Goal: Task Accomplishment & Management: Use online tool/utility

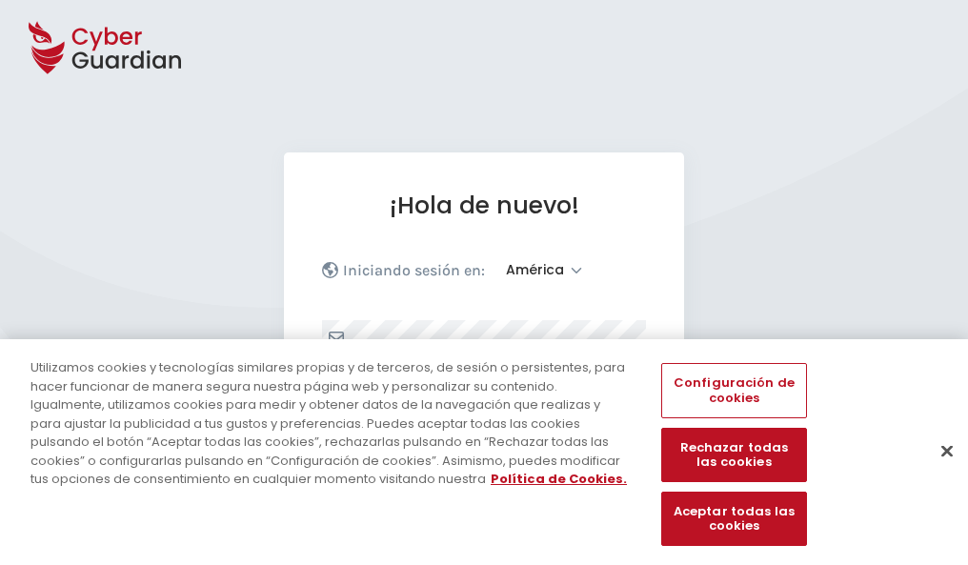
select select "América"
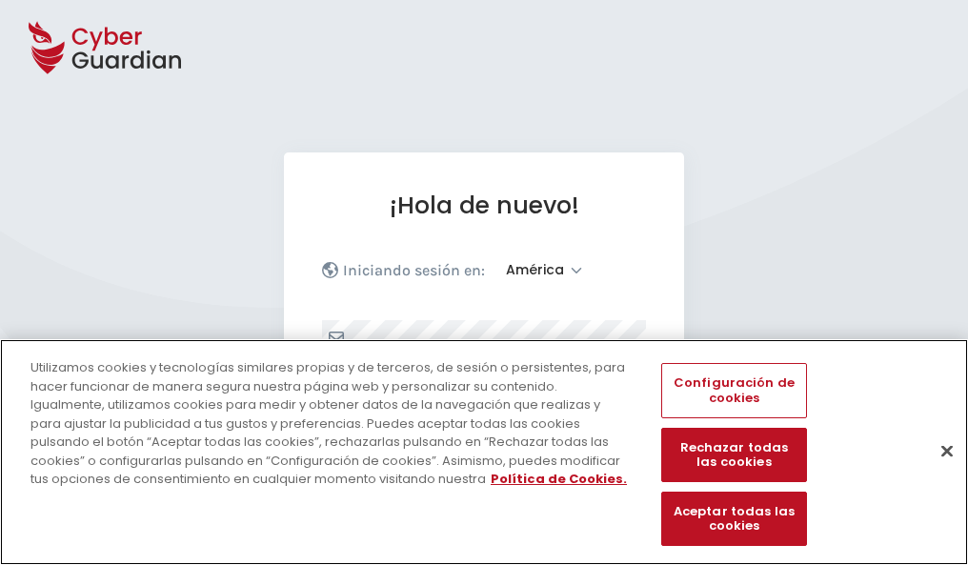
scroll to position [249, 0]
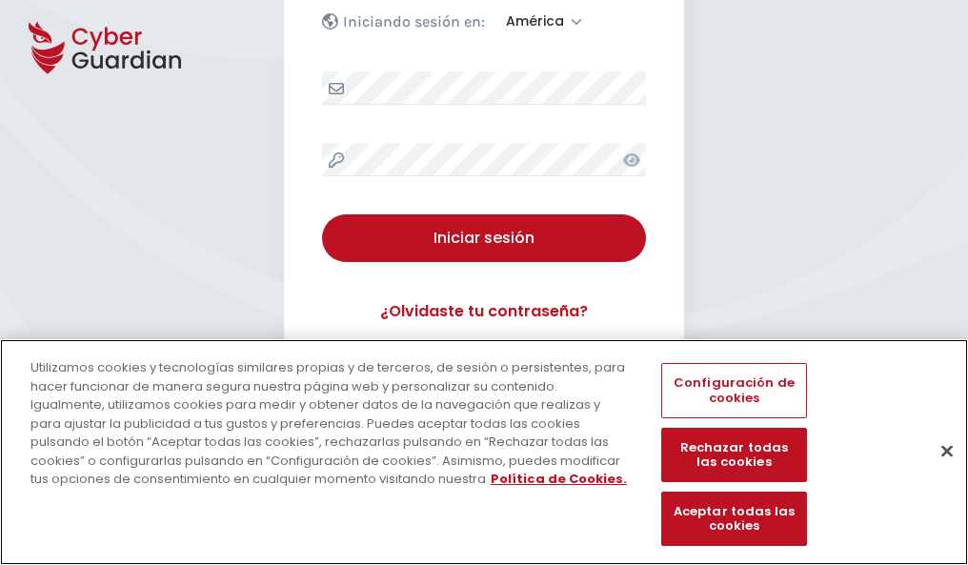
click at [938, 471] on button "Cerrar" at bounding box center [947, 451] width 42 height 42
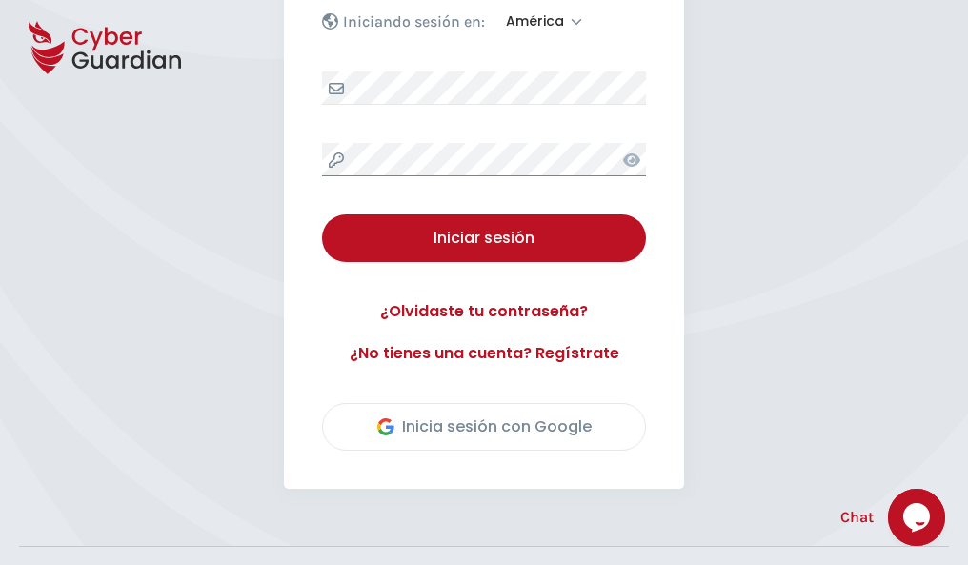
scroll to position [433, 0]
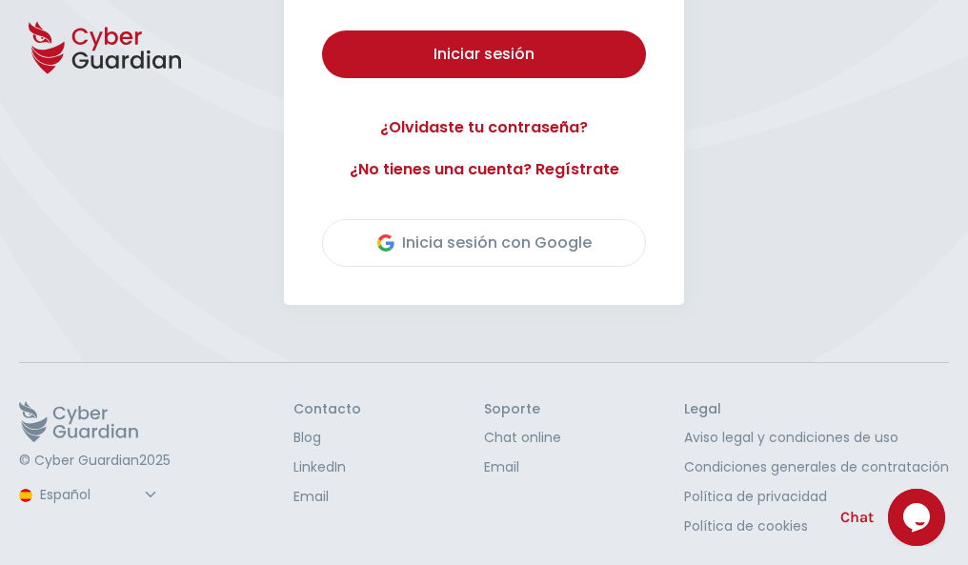
click at [322, 30] on button "Iniciar sesión" at bounding box center [484, 54] width 324 height 48
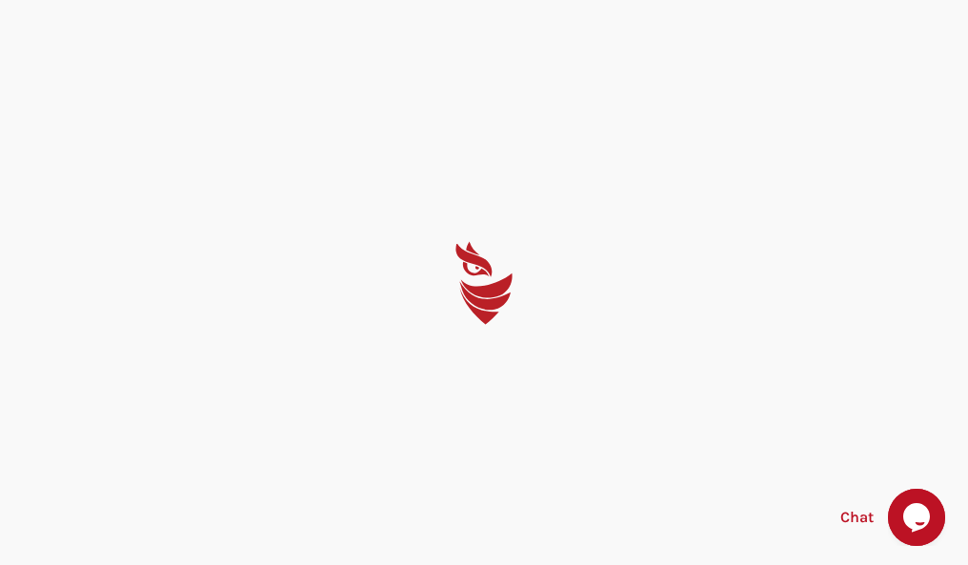
scroll to position [0, 0]
select select "English"
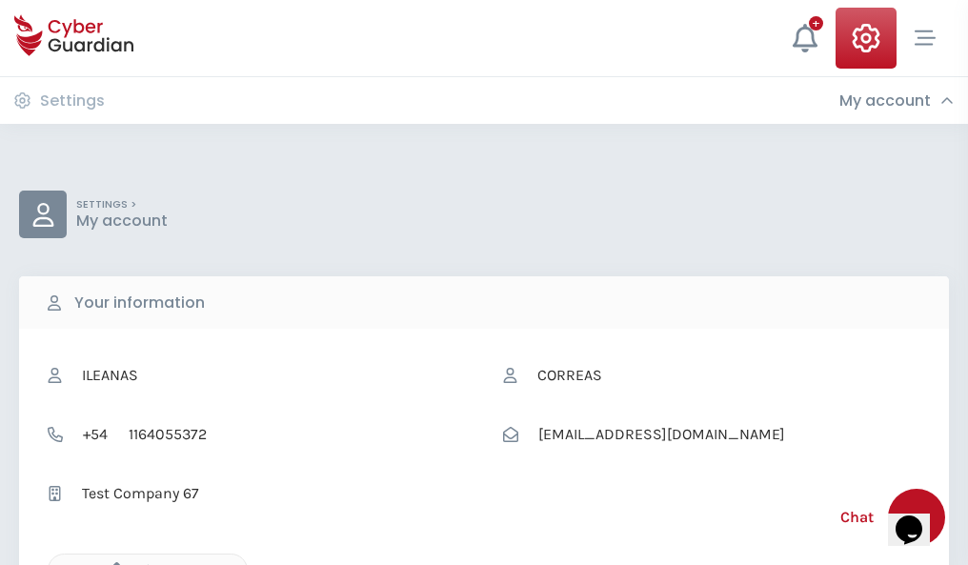
click at [112, 563] on icon "button" at bounding box center [112, 570] width 16 height 16
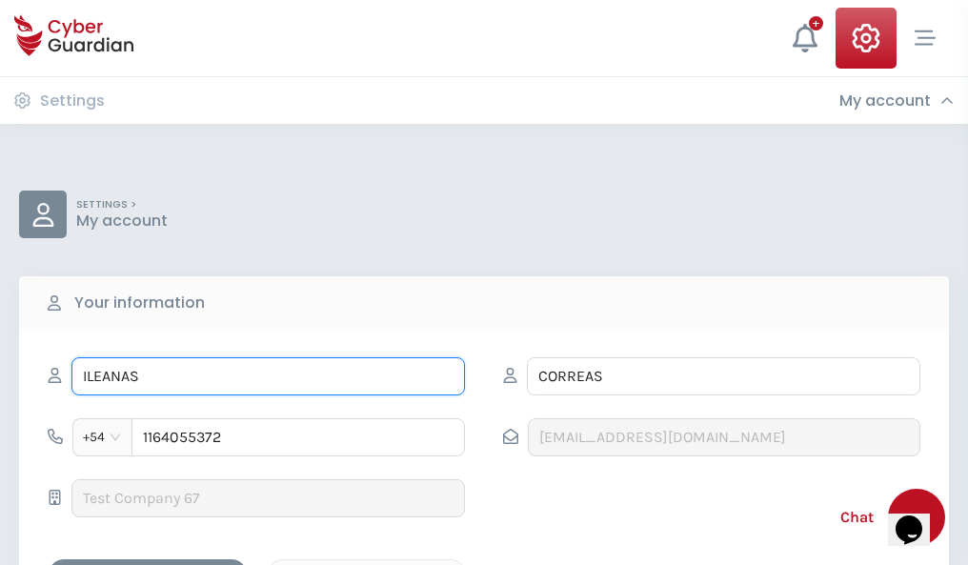
click at [268, 376] on input "ILEANAS" at bounding box center [268, 376] width 394 height 38
type input "I"
type input "Estefanía"
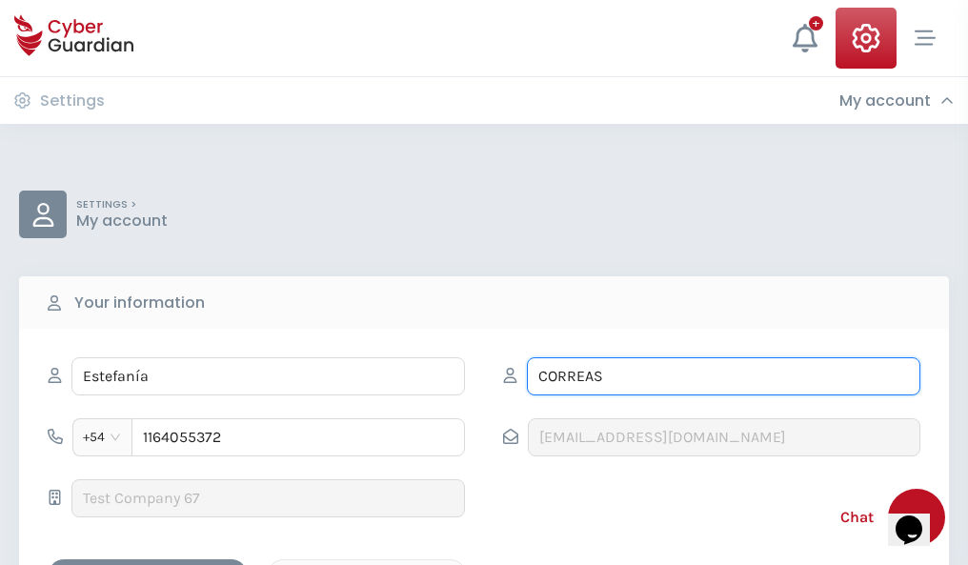
click at [723, 376] on input "CORREAS" at bounding box center [724, 376] width 394 height 38
type input "C"
type input "Carreras"
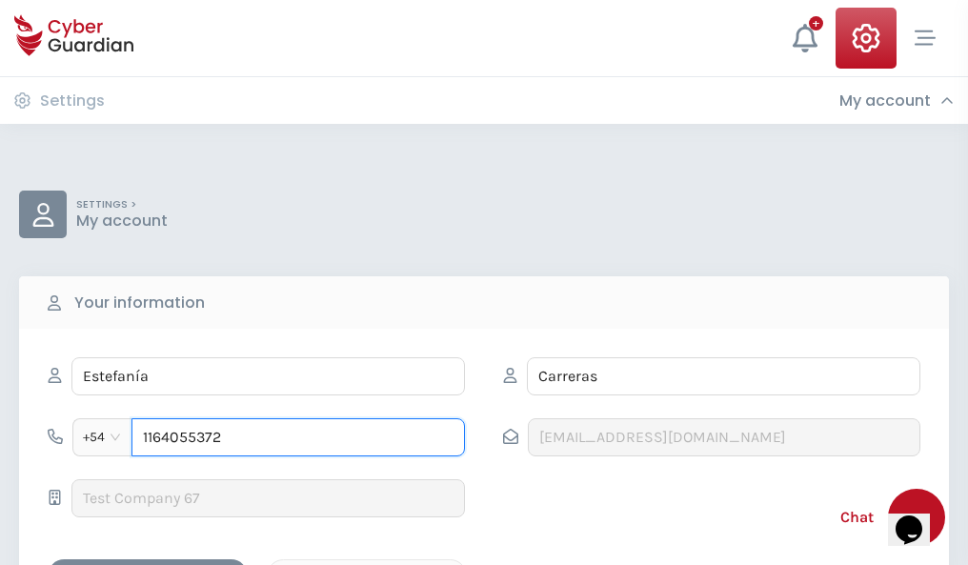
click at [298, 437] on input "1164055372" at bounding box center [299, 437] width 334 height 38
type input "1"
type input "4824078042"
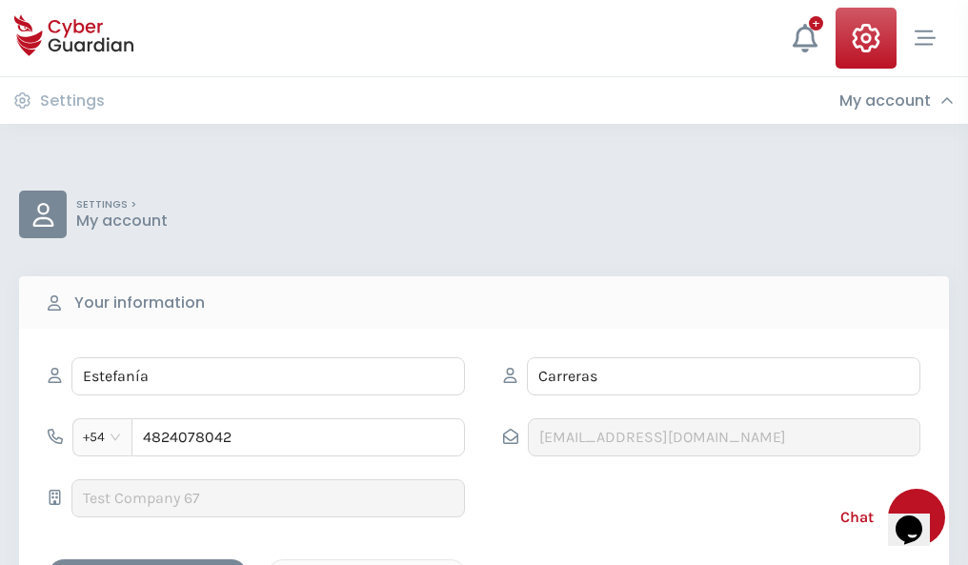
click at [367, 564] on div "Cancel" at bounding box center [367, 576] width 170 height 24
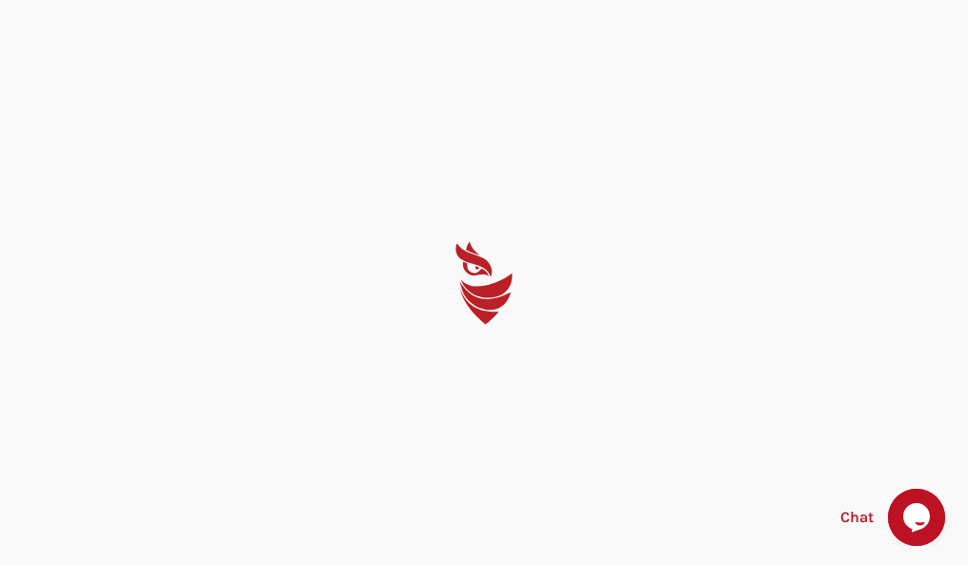
select select "English"
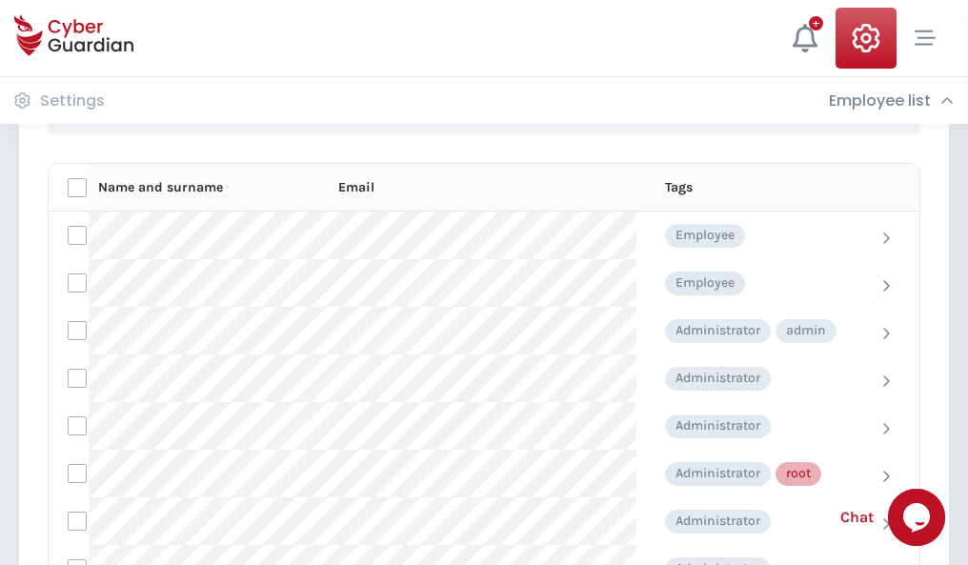
scroll to position [959, 0]
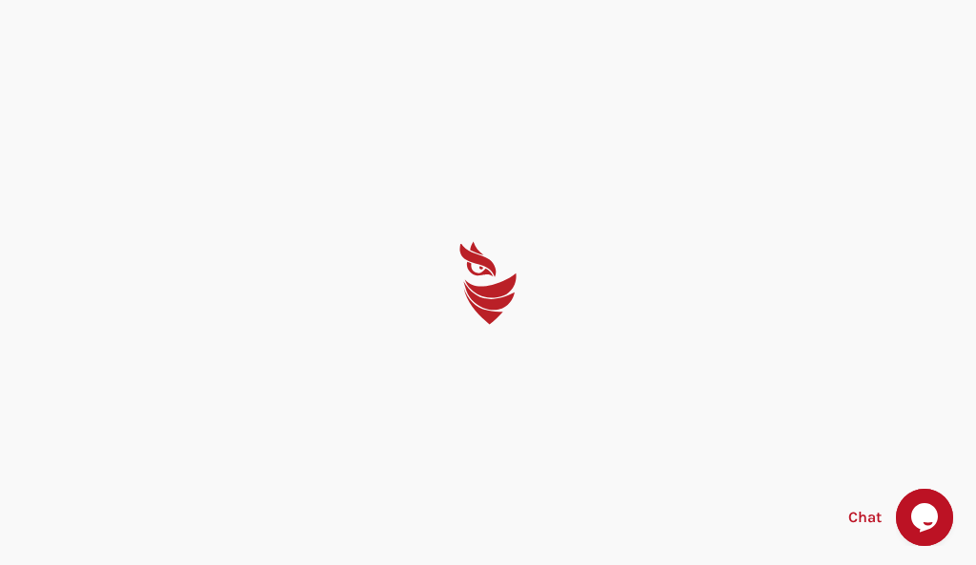
select select "English"
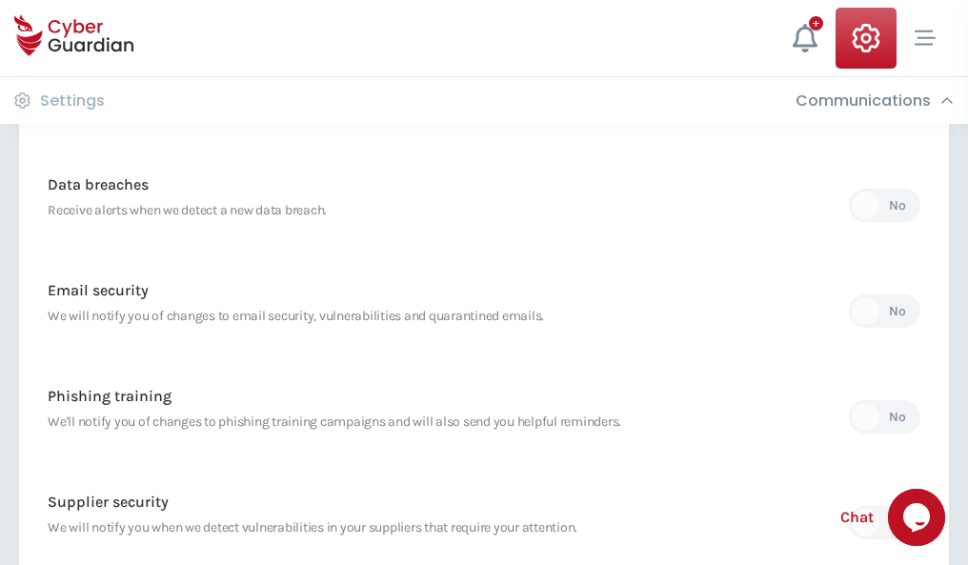
scroll to position [1004, 0]
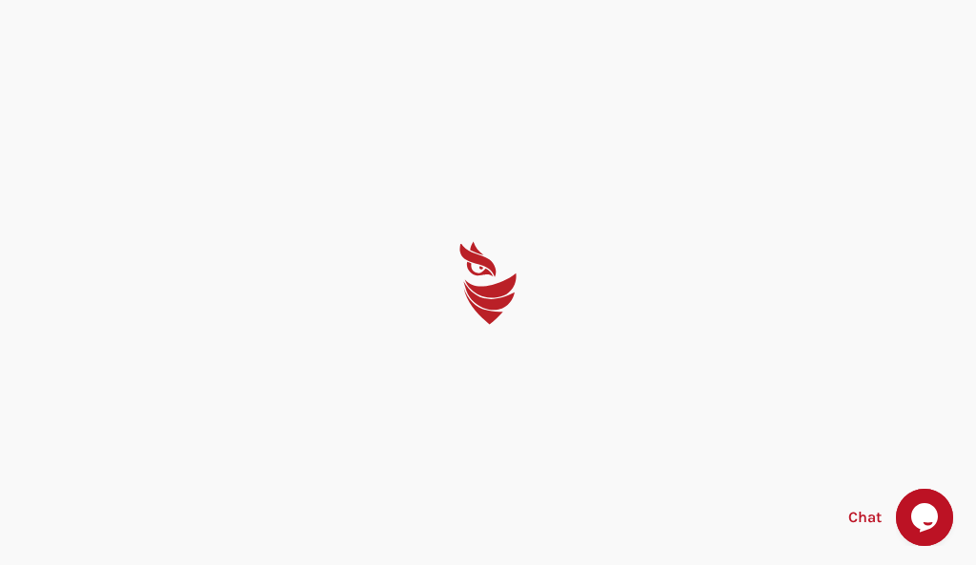
select select "English"
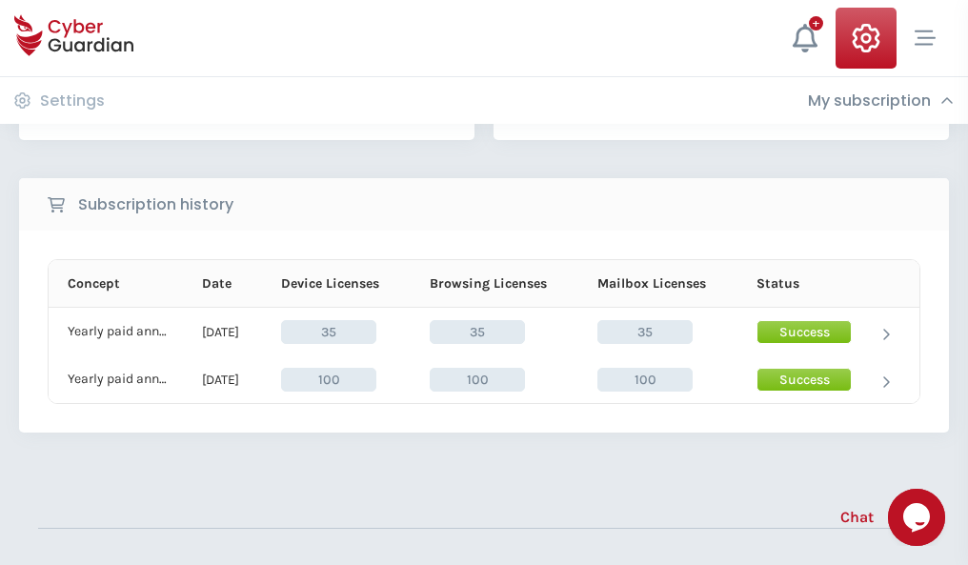
scroll to position [531, 0]
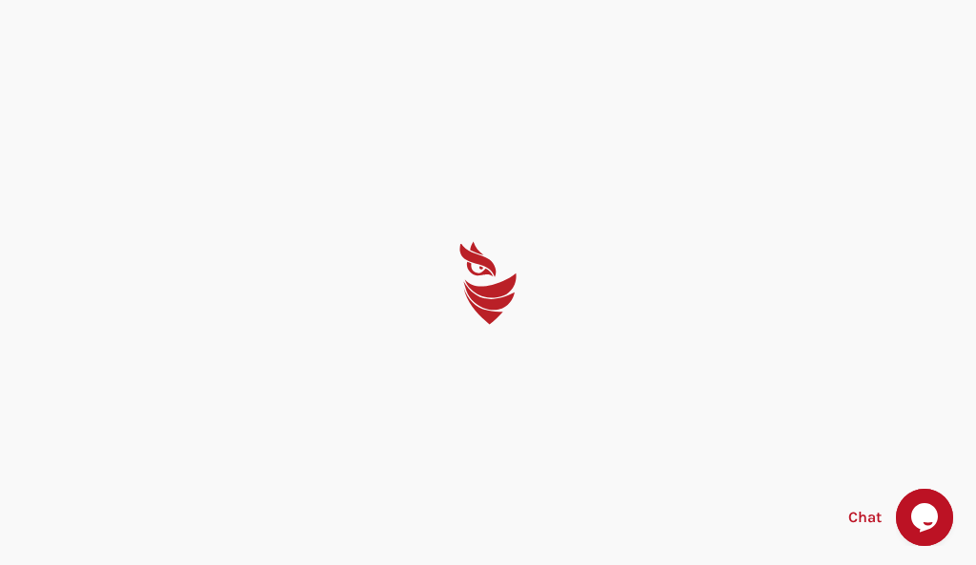
select select "English"
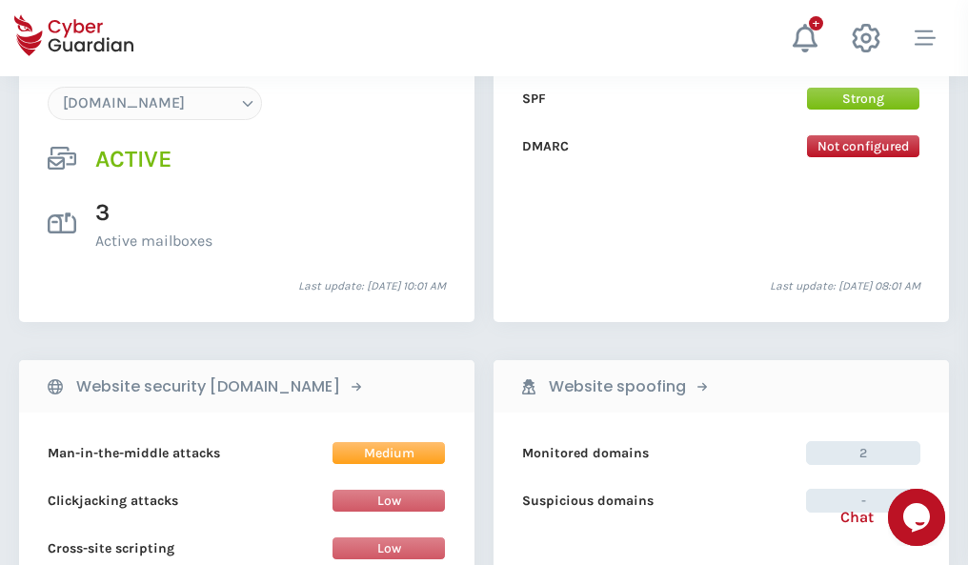
scroll to position [2030, 0]
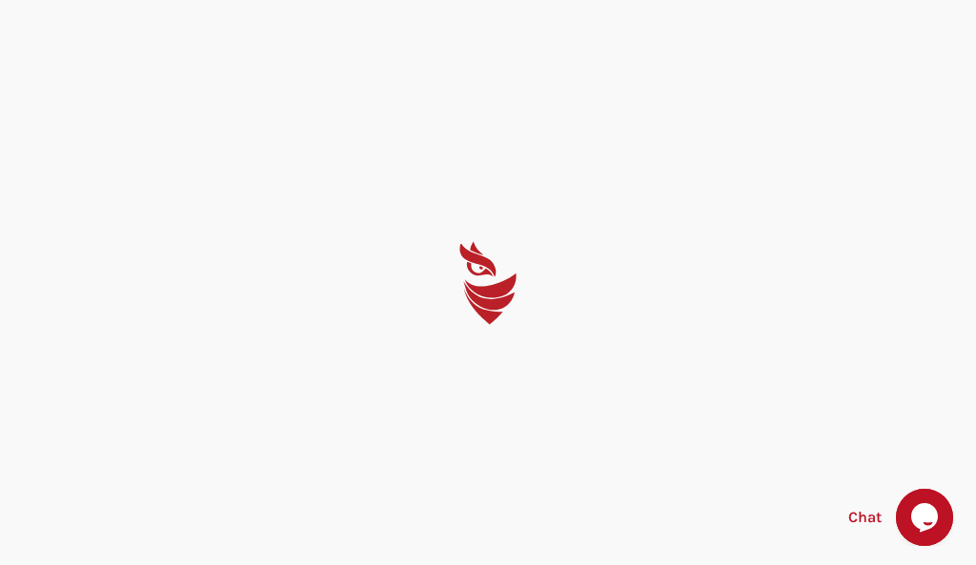
select select "English"
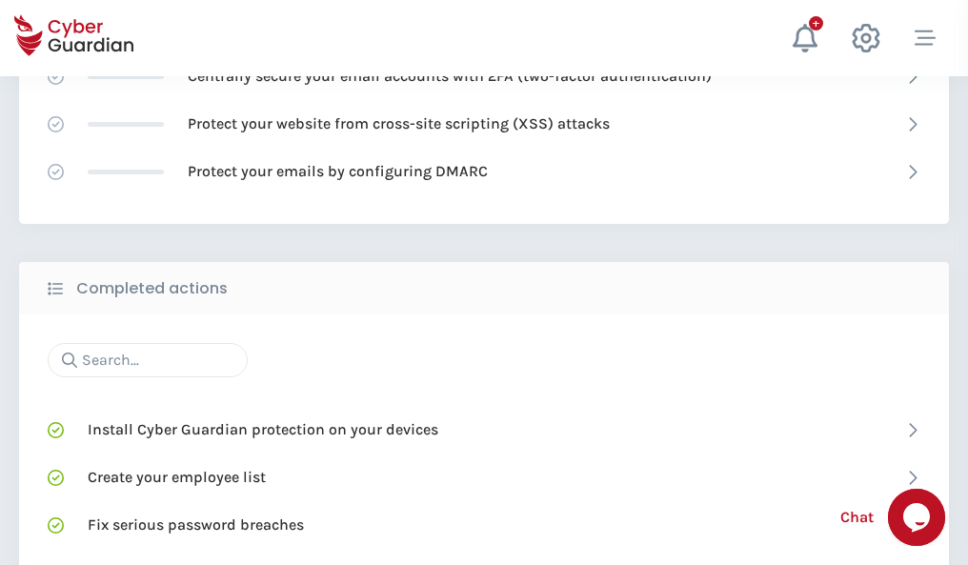
scroll to position [1270, 0]
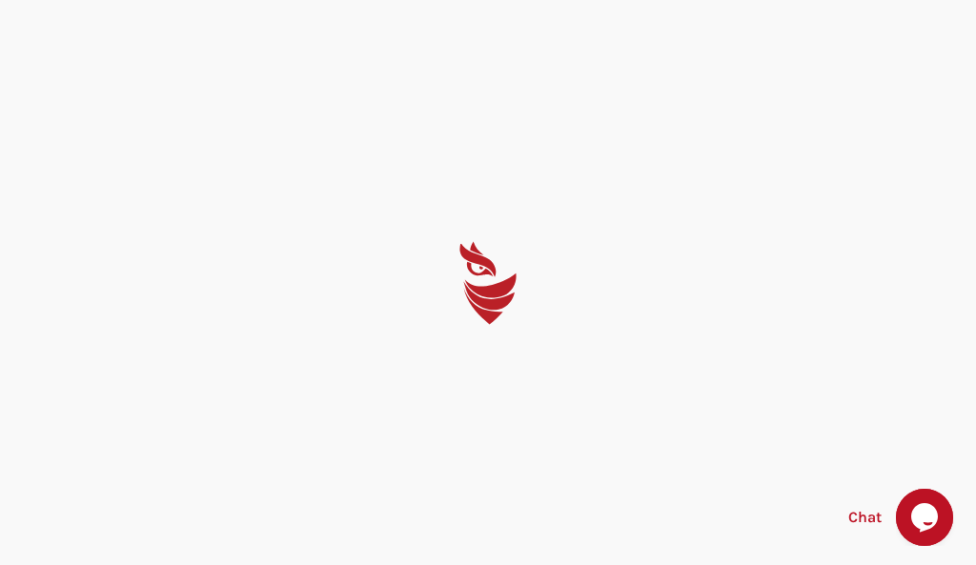
select select "English"
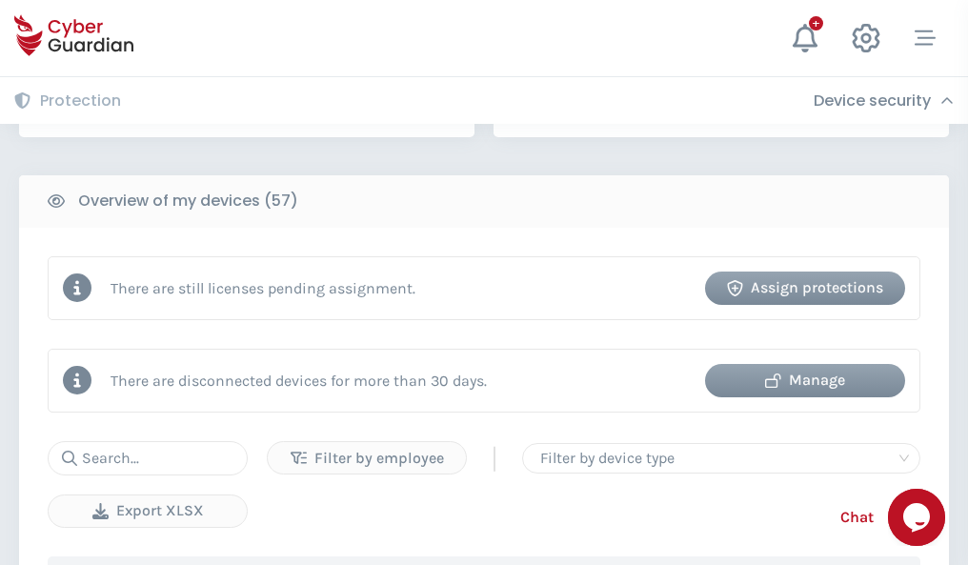
scroll to position [1847, 0]
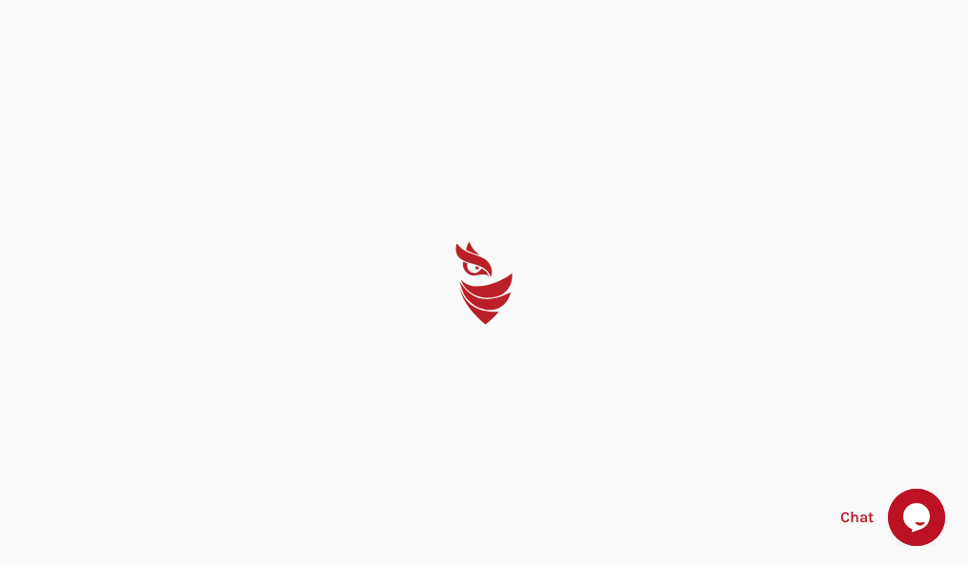
select select "English"
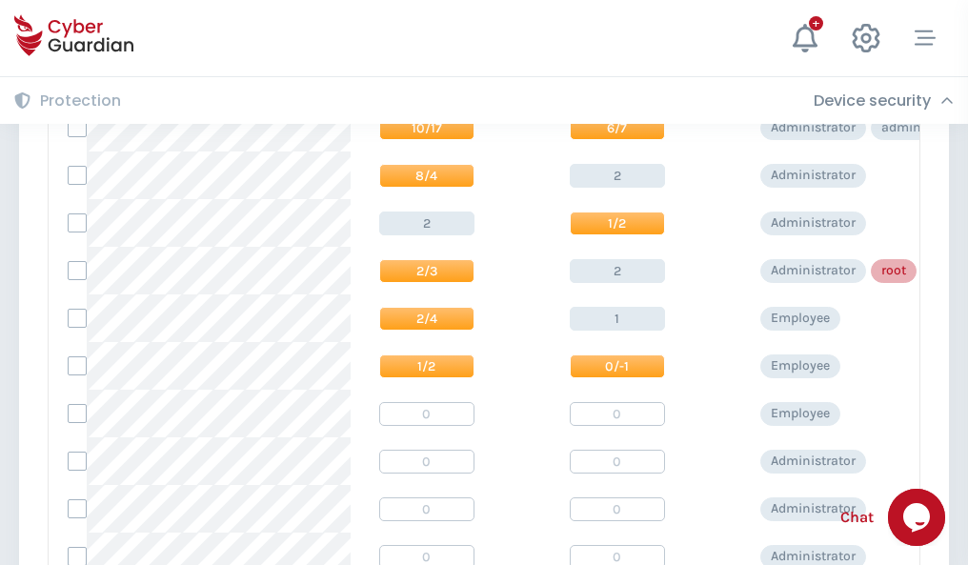
scroll to position [961, 0]
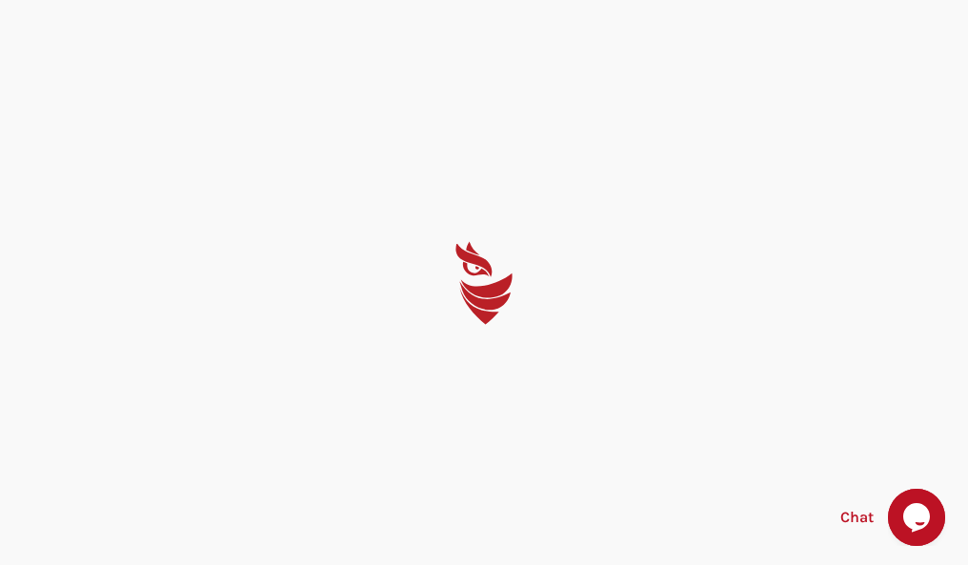
select select "English"
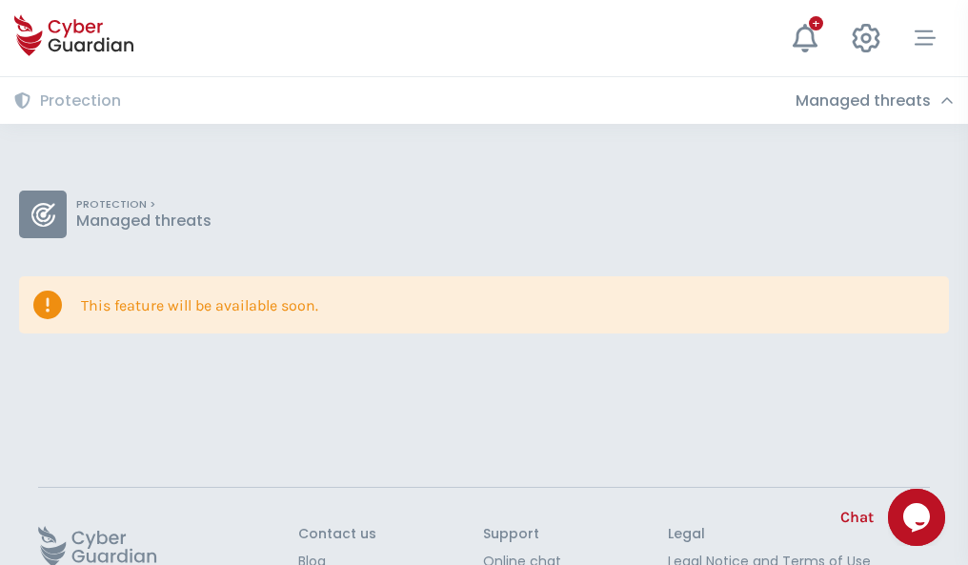
scroll to position [124, 0]
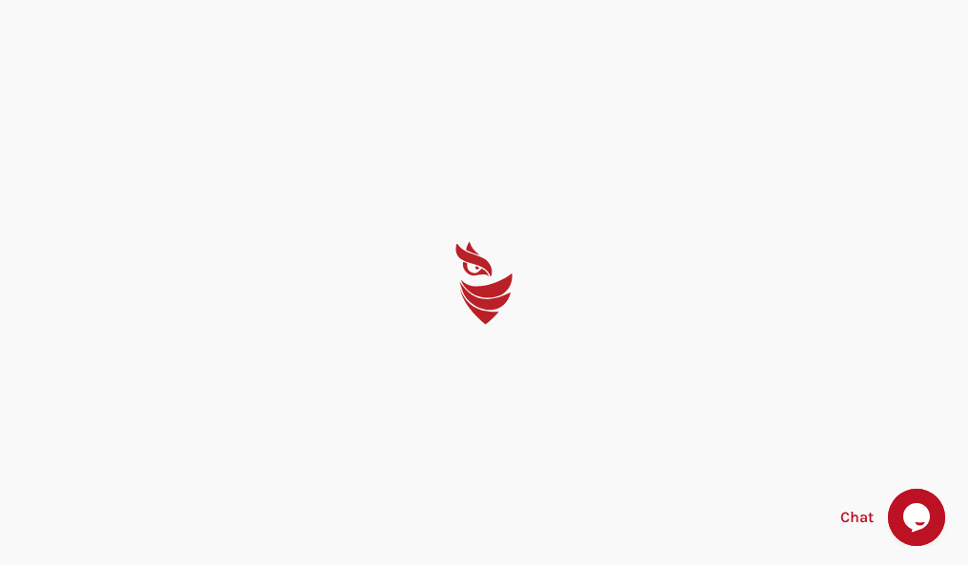
select select "English"
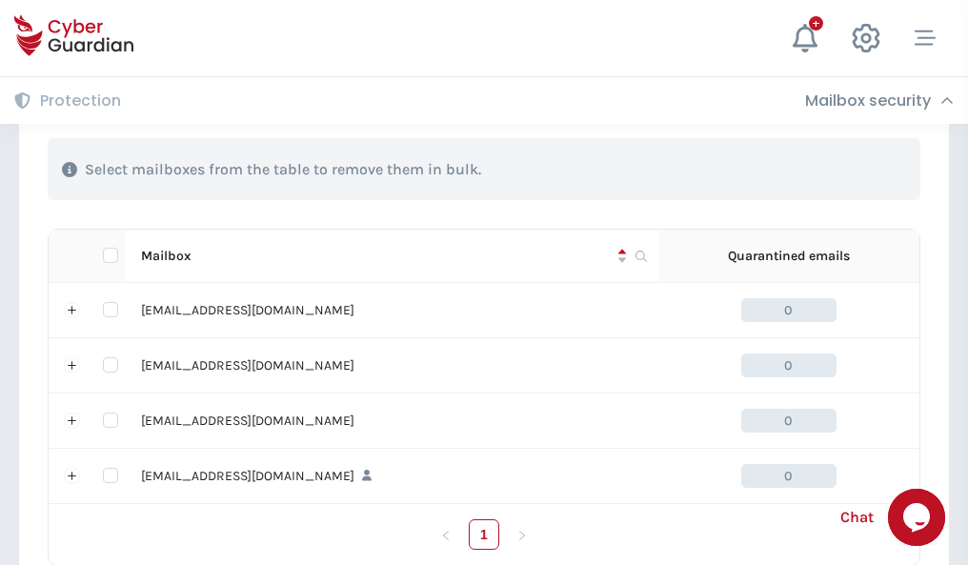
scroll to position [939, 0]
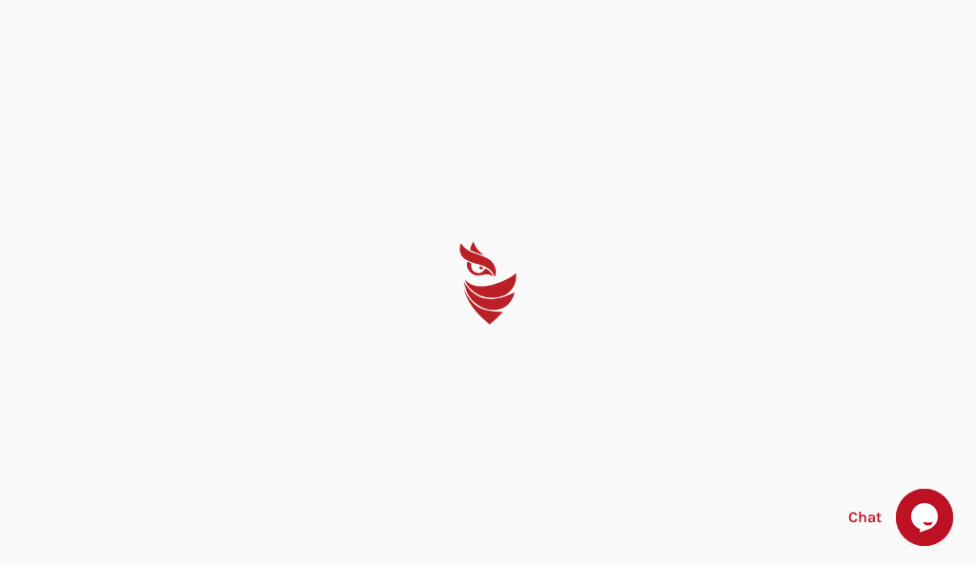
select select "English"
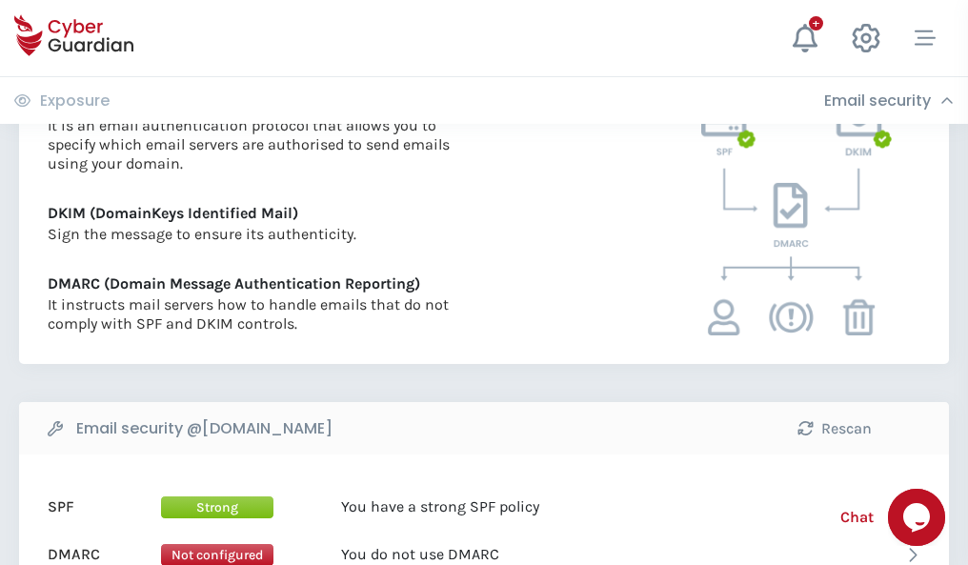
scroll to position [1028, 0]
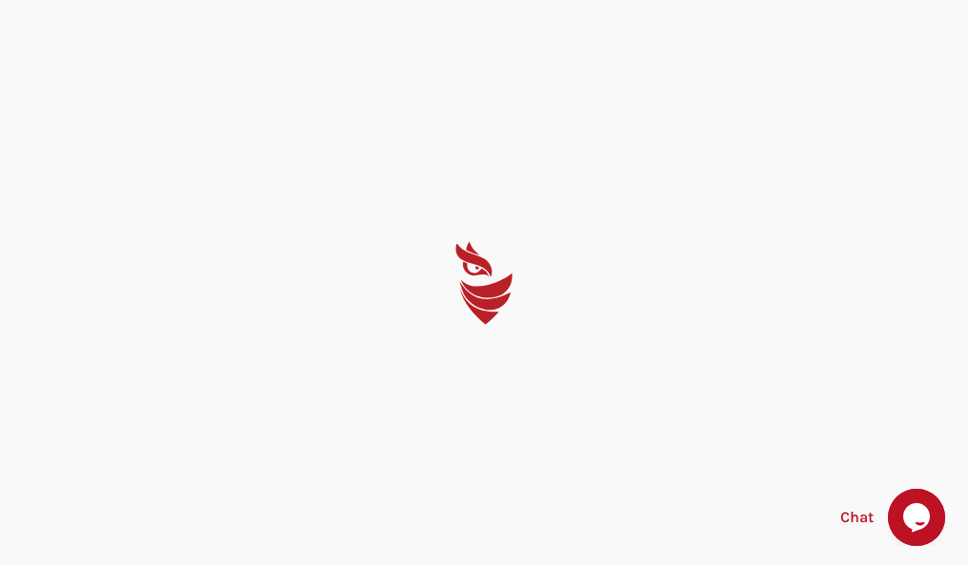
select select "English"
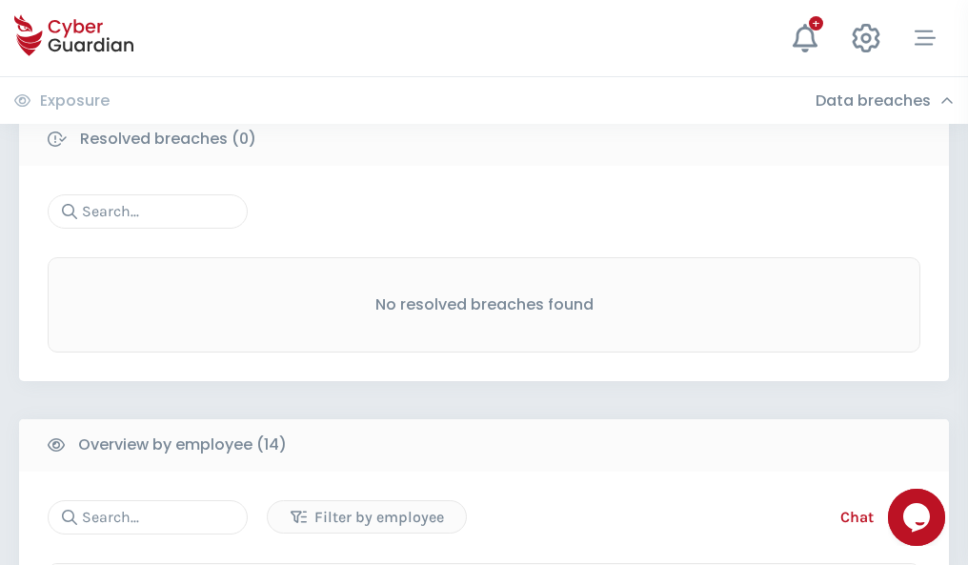
scroll to position [1721, 0]
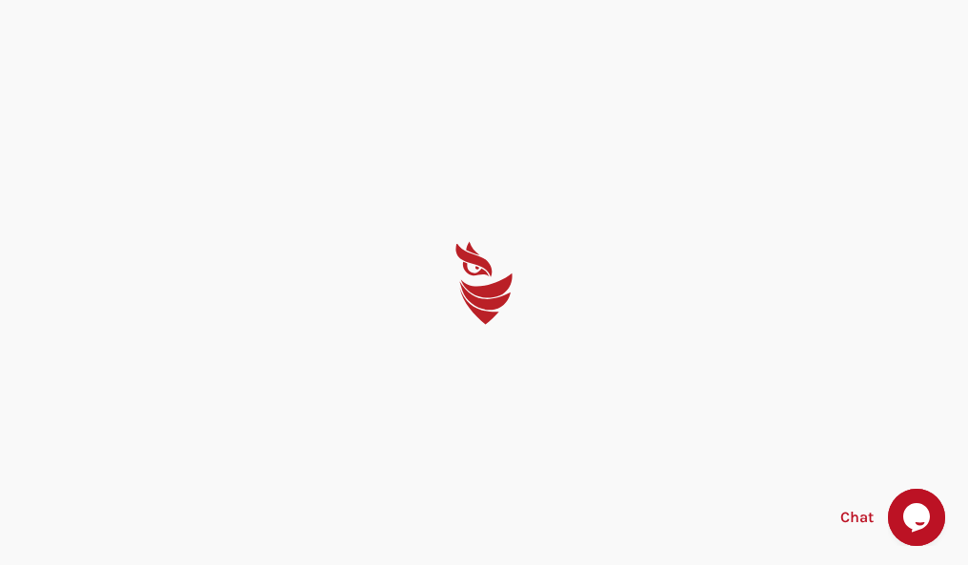
select select "English"
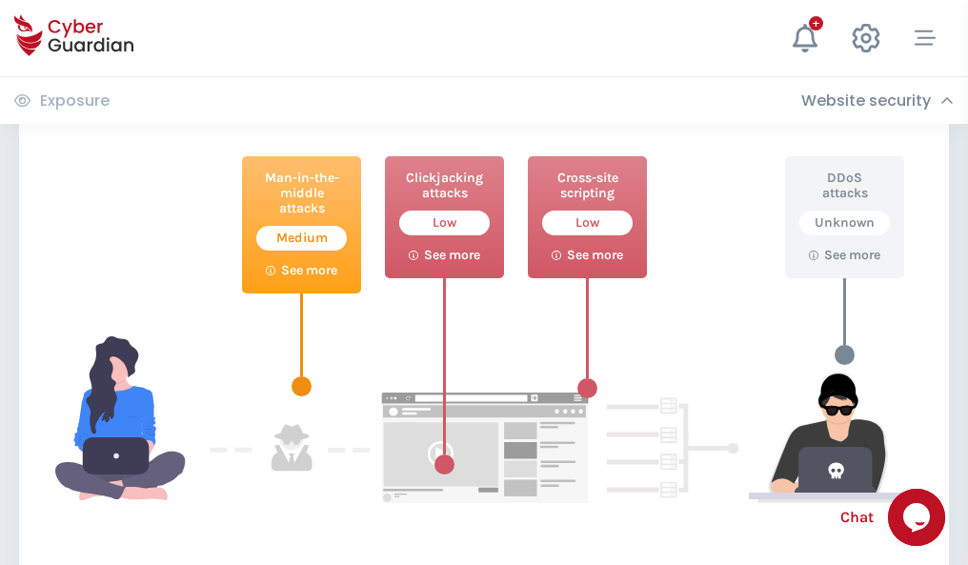
scroll to position [1038, 0]
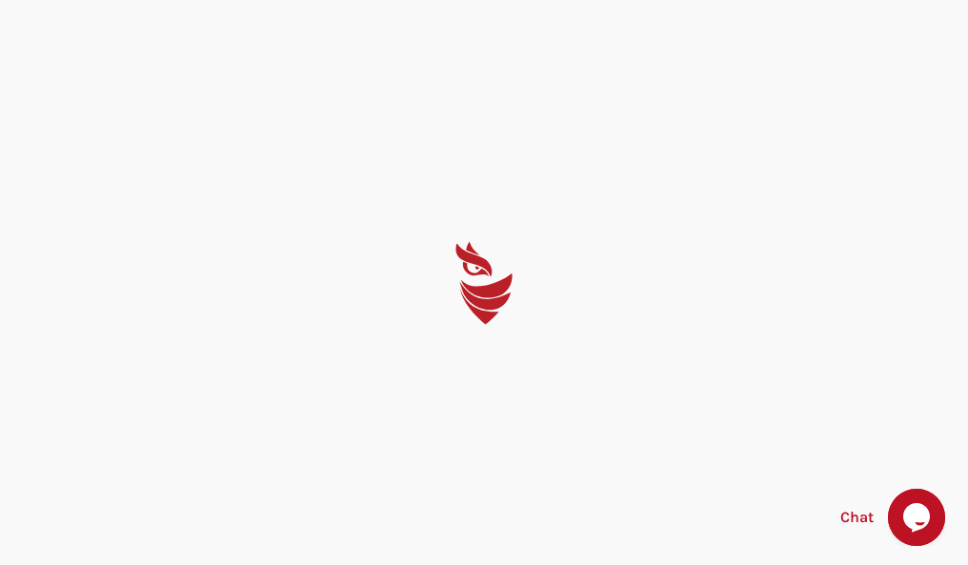
select select "English"
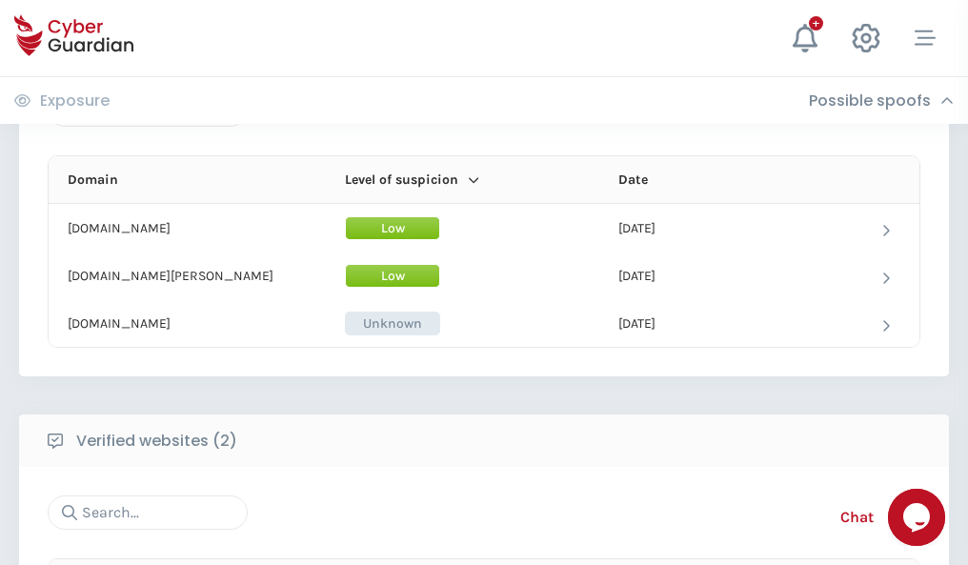
scroll to position [1144, 0]
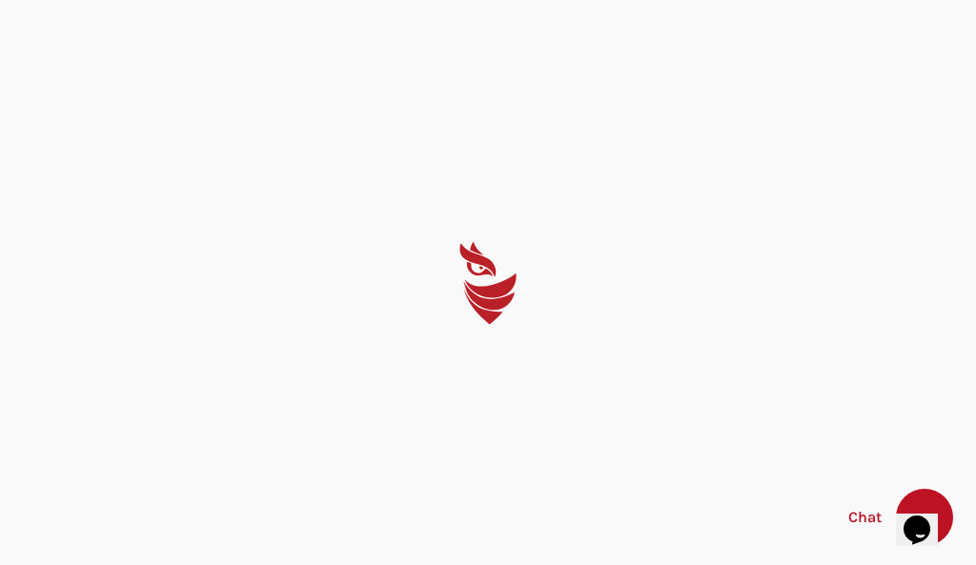
select select "English"
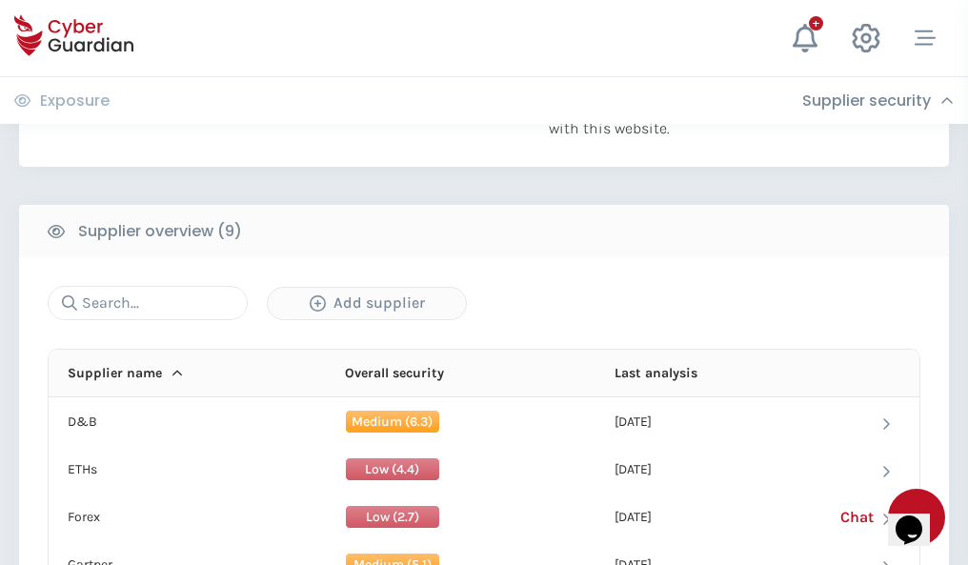
scroll to position [1330, 0]
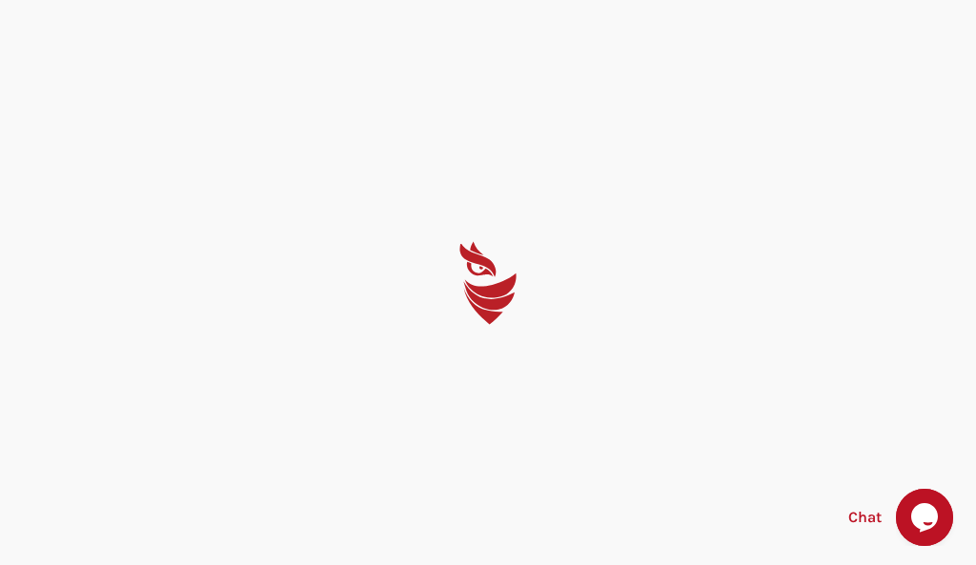
select select "English"
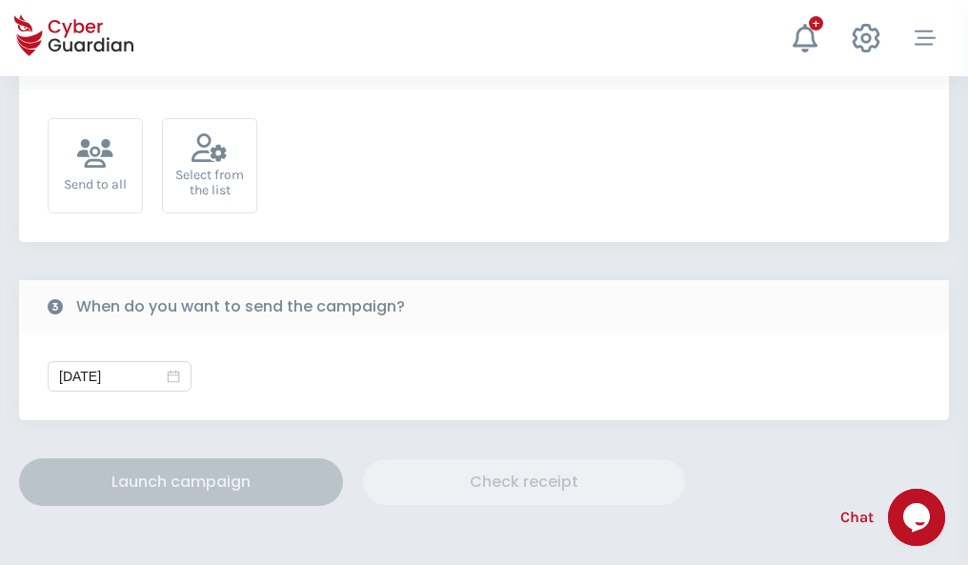
scroll to position [698, 0]
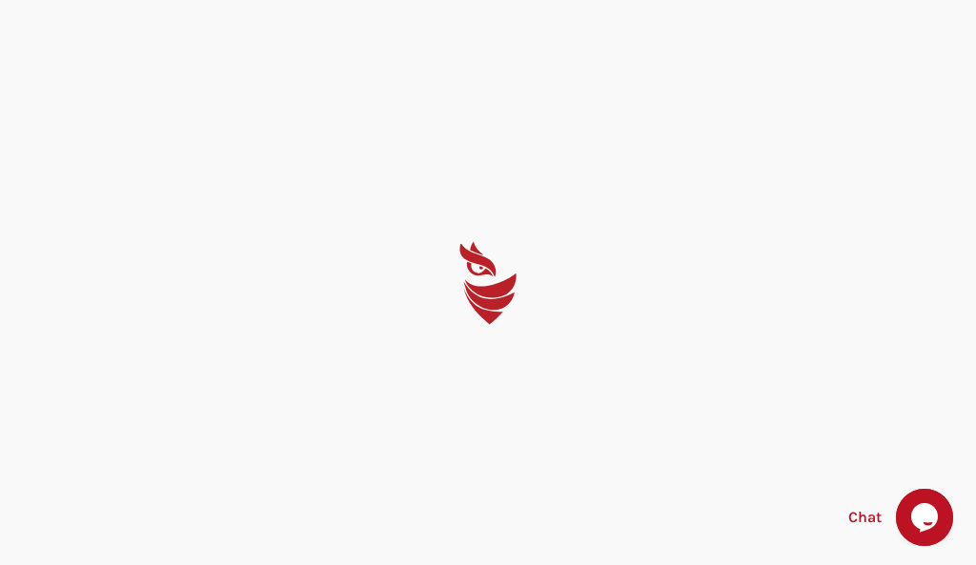
select select "English"
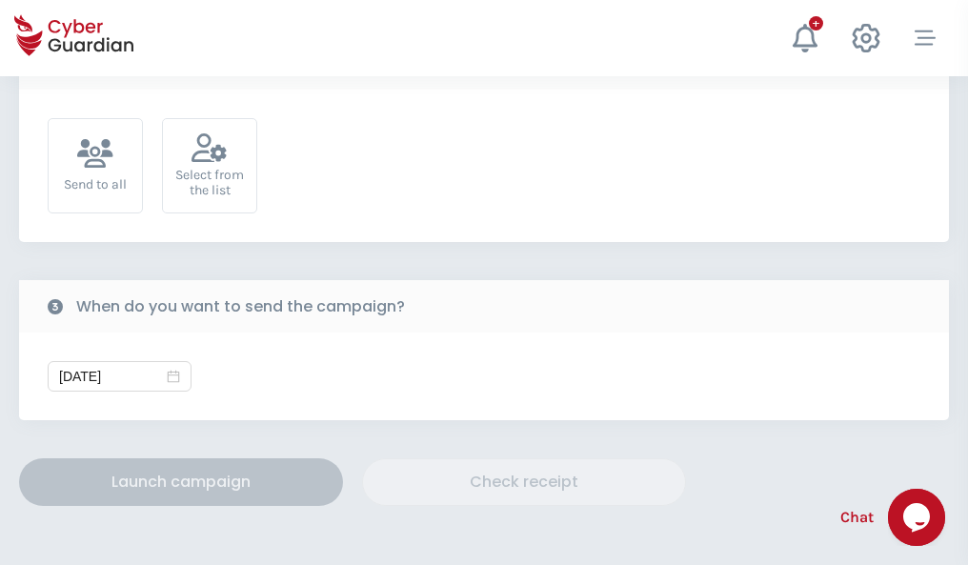
scroll to position [698, 0]
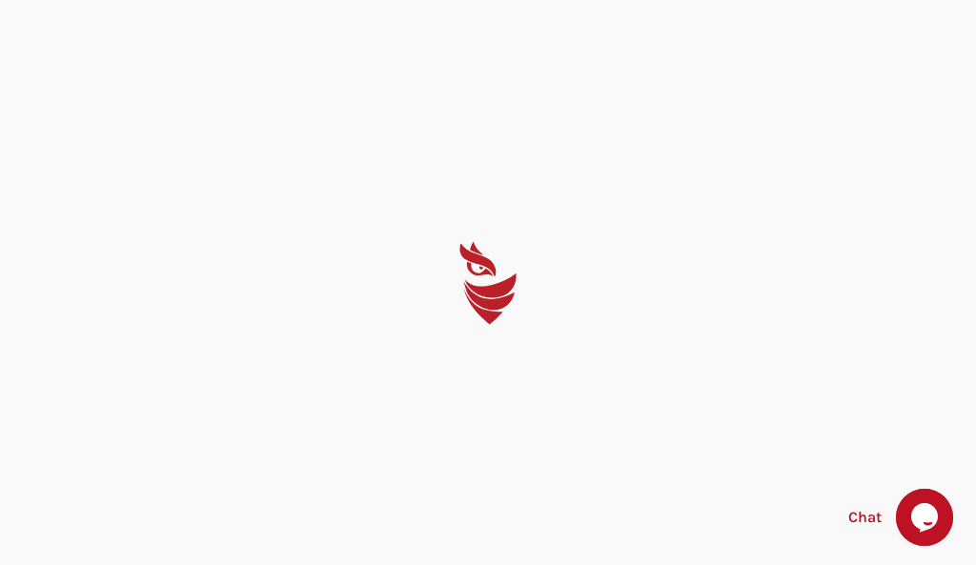
select select "English"
